Goal: Submit feedback/report problem

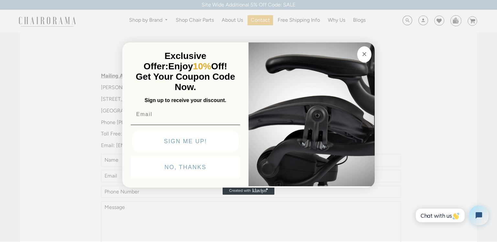
click at [367, 55] on circle "Close dialog" at bounding box center [364, 53] width 7 height 7
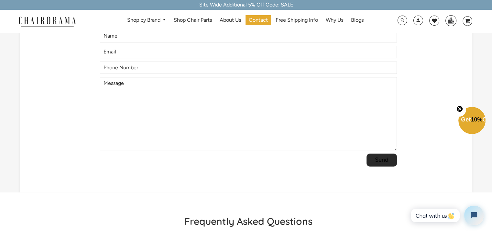
scroll to position [32, 0]
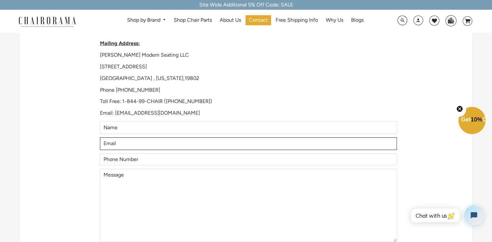
click at [142, 139] on input "Email" at bounding box center [248, 143] width 297 height 13
click at [139, 139] on input "Email" at bounding box center [248, 143] width 297 height 13
type input "jennifer@dandyreviewaitools.com"
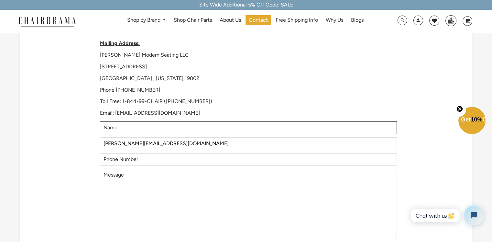
type input "Jennifer Obrien"
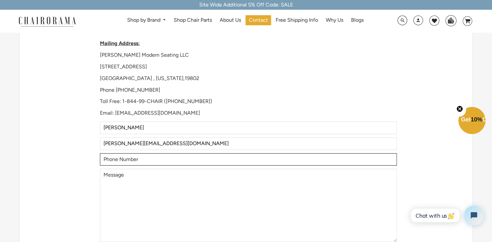
type input "9497557782"
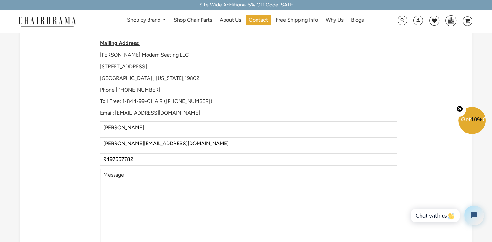
click at [147, 207] on textarea "Message" at bounding box center [248, 205] width 297 height 73
paste textarea ""Chairorama, Leads for Chairorama are being missed on 302-544-5800 - especially…"
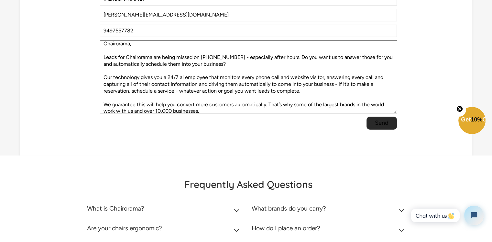
scroll to position [162, 0]
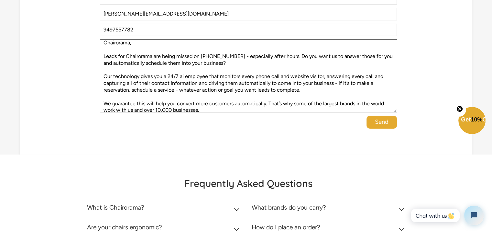
type textarea "Chairorama, Leads for Chairorama are being missed on 302-544-5800 - especially …"
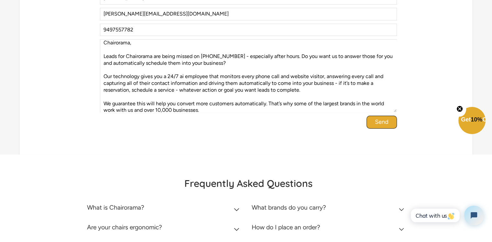
click at [384, 124] on input "Send" at bounding box center [382, 122] width 30 height 13
drag, startPoint x: 384, startPoint y: 124, endPoint x: 381, endPoint y: 123, distance: 4.1
click at [381, 123] on input "Send" at bounding box center [382, 122] width 30 height 13
